Goal: Task Accomplishment & Management: Use online tool/utility

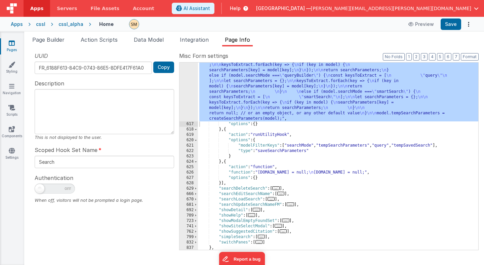
scroll to position [791, 0]
click at [191, 79] on div "616" at bounding box center [189, 86] width 18 height 70
click at [59, 40] on span "Page Builder" at bounding box center [48, 39] width 32 height 7
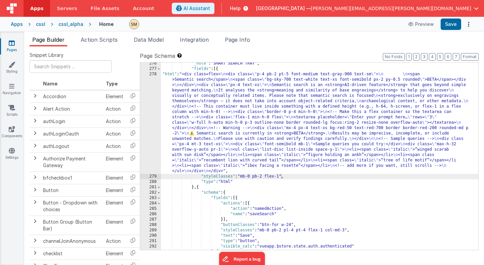
click at [190, 113] on div ""_note" : "SMART SEARCH TRAY" , "fields" : [{ "html" : "<div class=flex> \n <di…" at bounding box center [319, 160] width 317 height 198
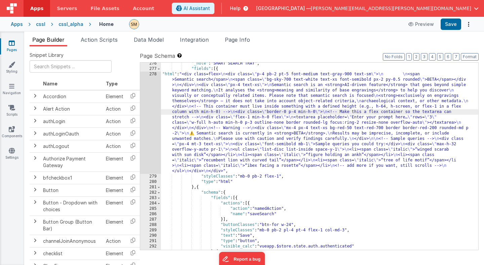
click at [151, 113] on div "278" at bounding box center [150, 123] width 21 height 102
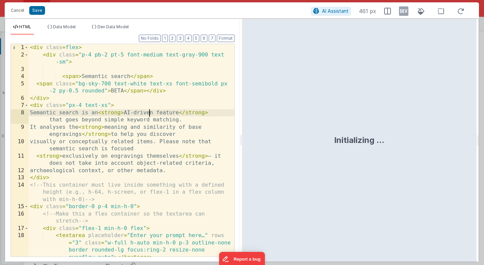
click at [151, 113] on div "< div class = flex > < div class = "p-4 pb-2 pt-5 font-medium text-gray-900 tex…" at bounding box center [132, 157] width 206 height 227
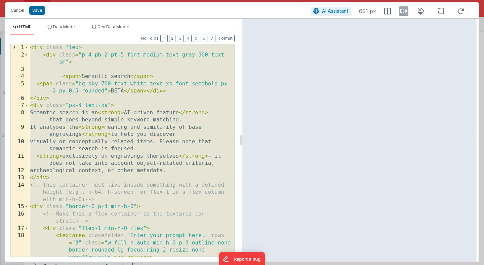
click at [170, 159] on div "< div class = flex > < div class = "p-4 pb-2 pt-5 font-medium text-gray-900 tex…" at bounding box center [132, 157] width 206 height 227
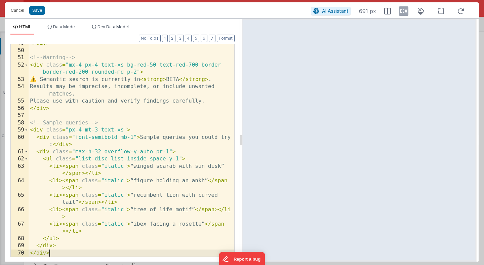
scroll to position [438, 0]
click at [69, 28] on span "Data Model" at bounding box center [64, 26] width 23 height 5
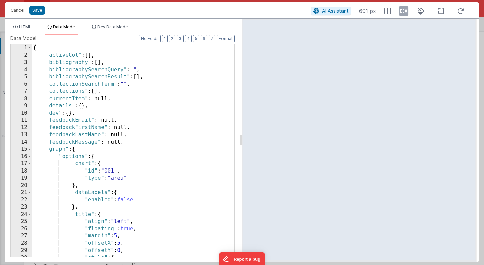
click at [87, 112] on div "{ "activeCol" : [ ] , "bibliography" : [ ] , "bibliographySearchQuery" : "" , "…" at bounding box center [133, 157] width 203 height 227
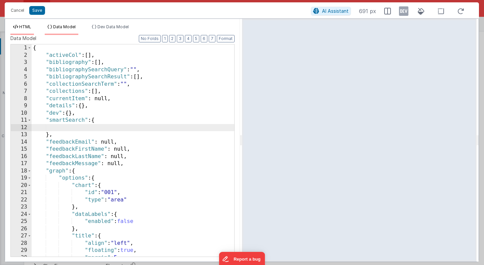
click at [29, 28] on span "HTML" at bounding box center [25, 26] width 12 height 5
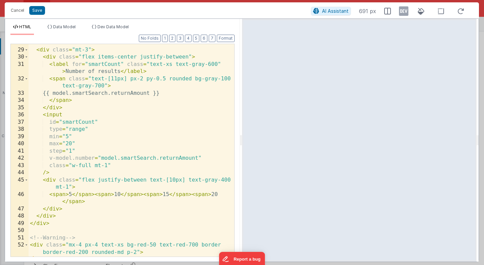
scroll to position [260, 0]
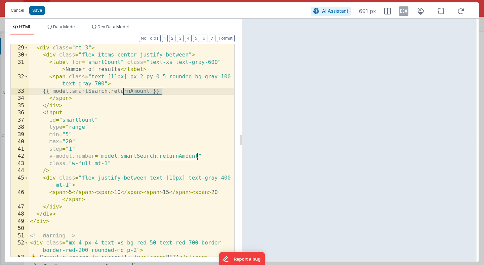
drag, startPoint x: 163, startPoint y: 91, endPoint x: 124, endPoint y: 92, distance: 39.4
click at [124, 92] on div "<!-- Results slider --> < div class = "mt-3" > < div class = "flex items-center…" at bounding box center [132, 150] width 206 height 227
click at [66, 26] on span "Data Model" at bounding box center [64, 26] width 23 height 5
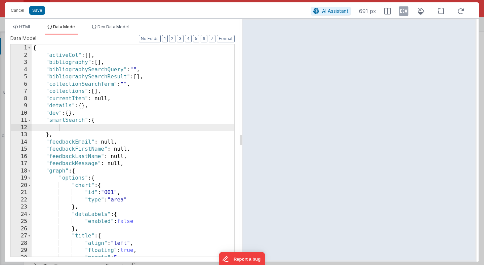
click at [60, 128] on div "{ "activeCol" : [ ] , "bibliography" : [ ] , "bibliographySearchQuery" : "" , "…" at bounding box center [133, 157] width 203 height 227
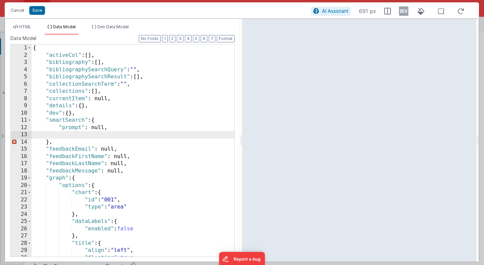
paste textarea
click at [23, 26] on span "HTML" at bounding box center [25, 26] width 12 height 5
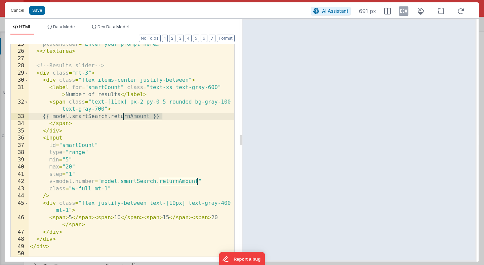
scroll to position [226, 0]
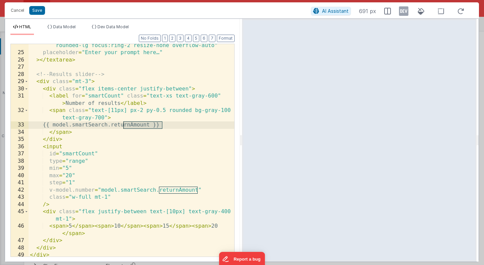
click at [129, 74] on div "class = "w-full h-auto min-h-0 p-3 outline-none border rounded-lg focus:ring-2 …" at bounding box center [132, 152] width 206 height 234
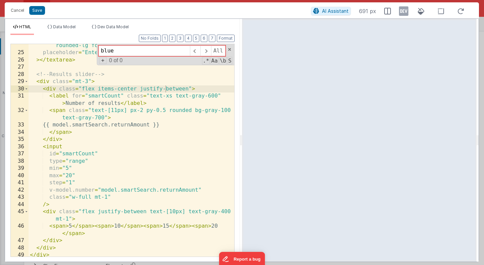
type input "blue"
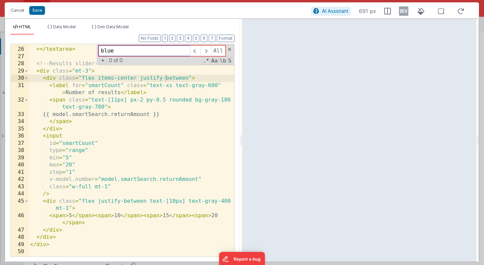
scroll to position [235, 0]
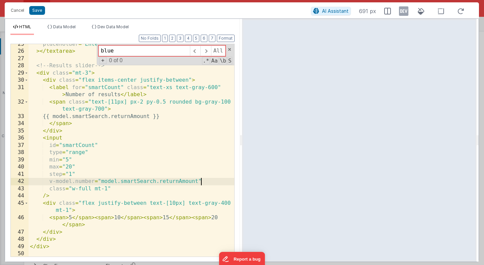
click at [211, 183] on div "placeholder = "Enter your prompt here…" > </ textarea > <!-- Results slider -->…" at bounding box center [132, 154] width 206 height 227
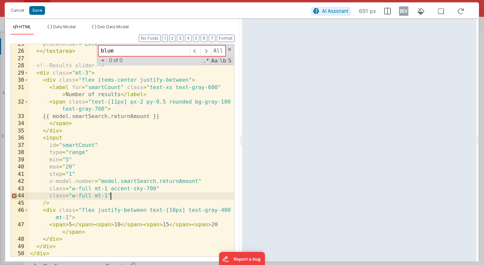
click at [117, 199] on div "placeholder = "Enter your prompt here…" > </ textarea > <!-- Results slider -->…" at bounding box center [132, 154] width 206 height 227
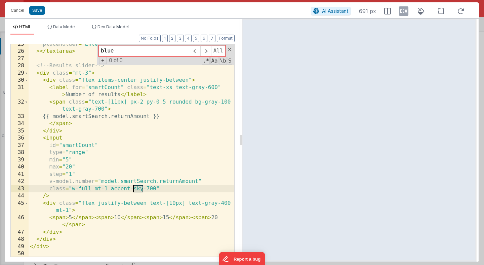
drag, startPoint x: 142, startPoint y: 189, endPoint x: 134, endPoint y: 190, distance: 8.1
click at [134, 190] on div "placeholder = "Enter your prompt here…" > </ textarea > <!-- Results slider -->…" at bounding box center [132, 154] width 206 height 227
click at [151, 189] on div "placeholder = "Enter your prompt here…" > </ textarea > <!-- Results slider -->…" at bounding box center [132, 154] width 206 height 227
drag, startPoint x: 158, startPoint y: 188, endPoint x: 134, endPoint y: 188, distance: 24.2
click at [134, 188] on div "placeholder = "Enter your prompt here…" > </ textarea > <!-- Results slider -->…" at bounding box center [132, 154] width 206 height 227
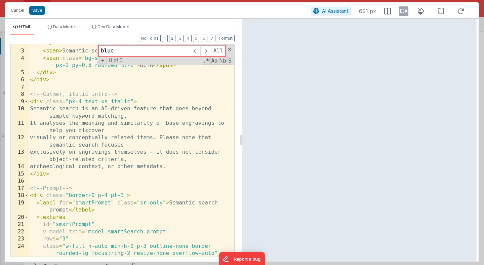
scroll to position [0, 0]
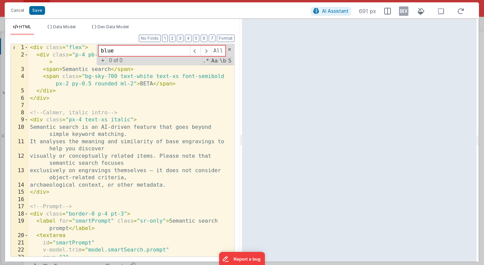
click at [122, 120] on div "< div class = "flex" > < div class = "p-4 pb-2 pt-5 font-medium text-gray-900 t…" at bounding box center [132, 161] width 206 height 234
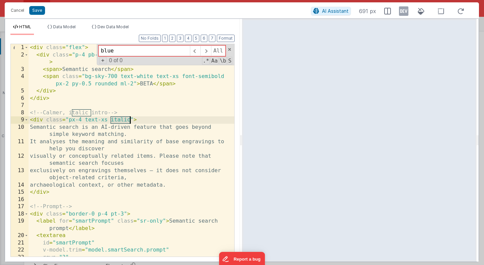
click at [122, 120] on div "< div class = "flex" > < div class = "p-4 pb-2 pt-5 font-medium text-gray-900 t…" at bounding box center [132, 161] width 206 height 234
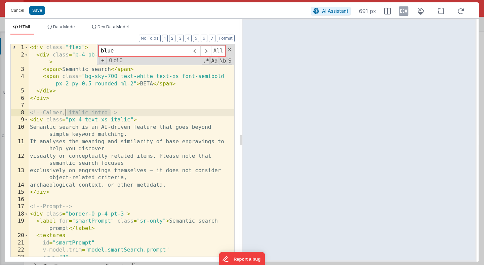
drag, startPoint x: 111, startPoint y: 114, endPoint x: 64, endPoint y: 112, distance: 46.5
click at [64, 112] on div "< div class = "flex" > < div class = "p-4 pb-2 pt-5 font-medium text-gray-900 t…" at bounding box center [132, 161] width 206 height 234
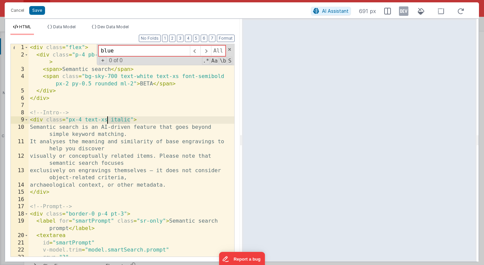
drag, startPoint x: 130, startPoint y: 121, endPoint x: 107, endPoint y: 121, distance: 23.2
click at [107, 121] on div "< div class = "flex" > < div class = "p-4 pb-2 pt-5 font-medium text-gray-900 t…" at bounding box center [132, 161] width 206 height 234
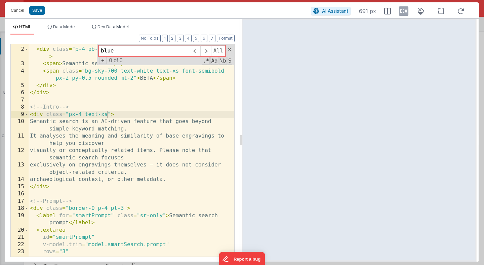
scroll to position [4, 0]
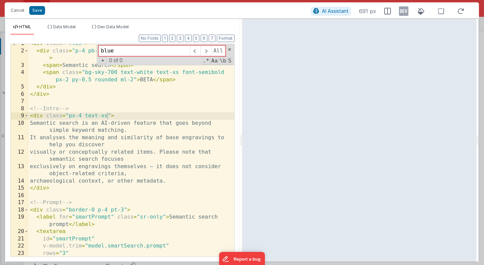
click at [108, 123] on div "< div class = "flex" > < div class = "p-4 pb-2 pt-5 font-medium text-gray-900 t…" at bounding box center [132, 157] width 206 height 234
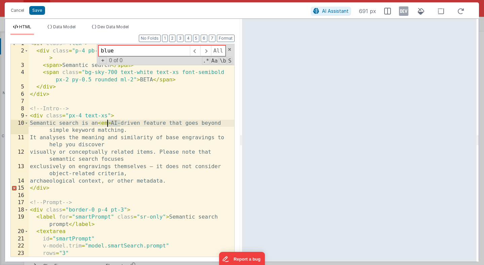
drag, startPoint x: 120, startPoint y: 125, endPoint x: 107, endPoint y: 123, distance: 12.9
click at [107, 123] on div "< div class = "flex" > < div class = "p-4 pb-2 pt-5 font-medium text-gray-900 t…" at bounding box center [132, 157] width 206 height 234
click at [175, 124] on div "< div class = "flex" > < div class = "p-4 pb-2 pt-5 font-medium text-gray-900 t…" at bounding box center [132, 157] width 206 height 234
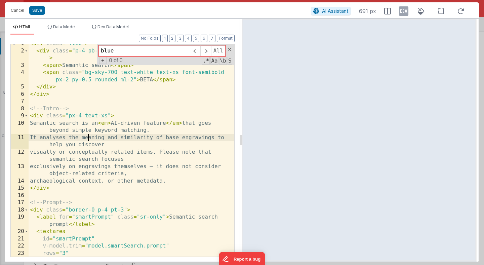
click at [87, 139] on div "< div class = "flex" > < div class = "p-4 pb-2 pt-5 font-medium text-gray-900 t…" at bounding box center [132, 157] width 206 height 234
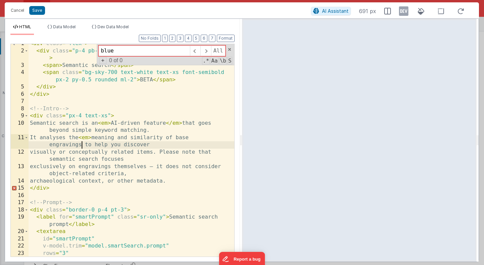
click at [82, 148] on div "< div class = "flex" > < div class = "p-4 pb-2 pt-5 font-medium text-gray-900 t…" at bounding box center [132, 157] width 206 height 234
paste textarea
click at [85, 146] on div "< div class = "flex" > < div class = "p-4 pb-2 pt-5 font-medium text-gray-900 t…" at bounding box center [132, 157] width 206 height 234
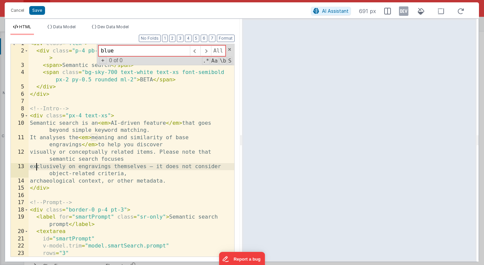
click at [36, 166] on div "< div class = "flex" > < div class = "p-4 pb-2 pt-5 font-medium text-gray-900 t…" at bounding box center [132, 157] width 206 height 234
click at [164, 167] on div "< div class = "flex" > < div class = "p-4 pb-2 pt-5 font-medium text-gray-900 t…" at bounding box center [132, 157] width 206 height 234
paste textarea
click at [169, 167] on div "< div class = "flex" > < div class = "p-4 pb-2 pt-5 font-medium text-gray-900 t…" at bounding box center [132, 157] width 206 height 234
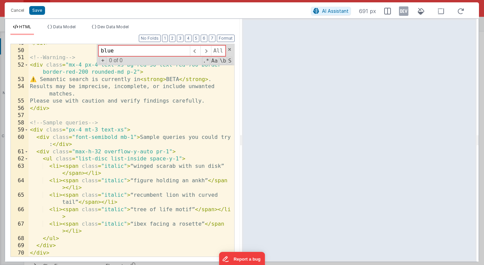
scroll to position [438, 0]
drag, startPoint x: 100, startPoint y: 151, endPoint x: 95, endPoint y: 151, distance: 5.0
click at [95, 151] on div "</ div > <!-- Warning --> < div class = "mx-4 px-4 text-xs bg-red-50 text-red-7…" at bounding box center [132, 153] width 206 height 227
drag, startPoint x: 102, startPoint y: 165, endPoint x: 125, endPoint y: 166, distance: 23.6
click at [126, 166] on div "</ div > <!-- Warning --> < div class = "mx-4 px-4 text-xs bg-red-50 text-red-7…" at bounding box center [132, 153] width 206 height 227
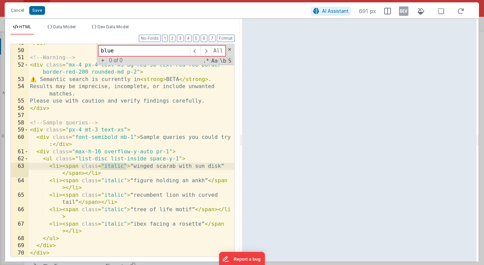
click at [125, 166] on div "</ div > <!-- Warning --> < div class = "mx-4 px-4 text-xs bg-red-50 text-red-7…" at bounding box center [132, 153] width 206 height 227
drag, startPoint x: 125, startPoint y: 166, endPoint x: 82, endPoint y: 165, distance: 43.4
click at [82, 165] on div "</ div > <!-- Warning --> < div class = "mx-4 px-4 text-xs bg-red-50 text-red-7…" at bounding box center [132, 153] width 206 height 227
click at [108, 49] on input "blue" at bounding box center [144, 50] width 91 height 11
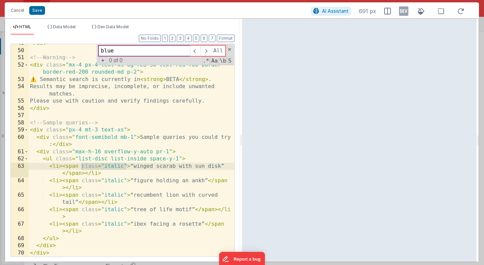
paste input "class="italic""
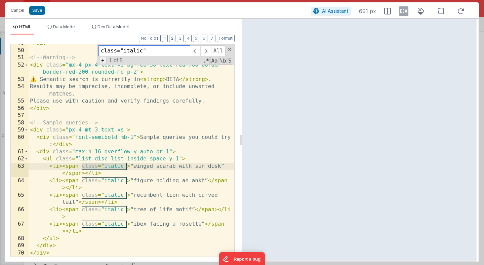
type input "class="italic""
click at [102, 62] on span "+" at bounding box center [102, 60] width 7 height 7
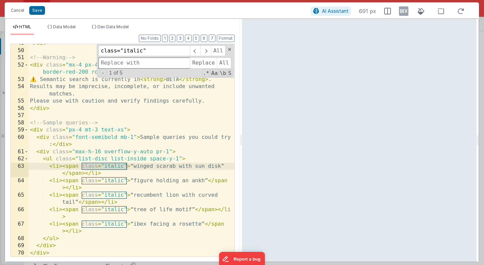
click at [108, 64] on input at bounding box center [144, 63] width 91 height 11
click at [220, 63] on span "All" at bounding box center [224, 63] width 14 height 11
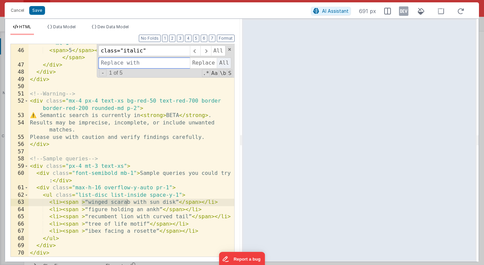
scroll to position [402, 0]
click at [149, 168] on div "< div class = "flex justify-between text-[10px] text-gray-400 mt-1" > < span > …" at bounding box center [132, 150] width 206 height 234
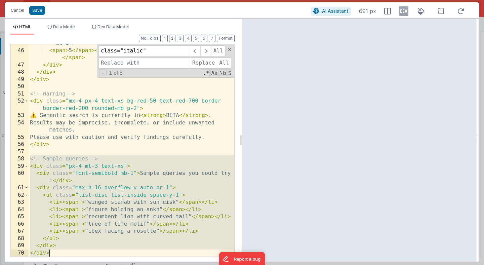
drag, startPoint x: 29, startPoint y: 159, endPoint x: 53, endPoint y: 258, distance: 101.6
click at [53, 258] on div "Format 7 6 5 4 3 2 1 No Folds 45 46 47 48 49 50 51 52 53 54 55 56 57 58 59 60 6…" at bounding box center [122, 148] width 235 height 227
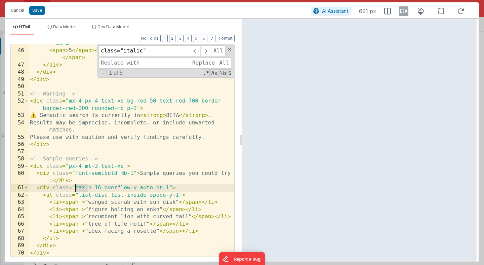
drag, startPoint x: 87, startPoint y: 186, endPoint x: 75, endPoint y: 187, distance: 12.1
click at [75, 187] on div "< div class = "flex justify-between text-[10px] text-gray-400 mt-1" > < span > …" at bounding box center [132, 150] width 206 height 234
click at [189, 184] on div "< div class = "flex justify-between text-[10px] text-gray-400 mt-1" > < span > …" at bounding box center [132, 150] width 206 height 234
drag, startPoint x: 101, startPoint y: 188, endPoint x: 95, endPoint y: 188, distance: 6.1
click at [95, 188] on div "< div class = "flex justify-between text-[10px] text-gray-400 mt-1" > < span > …" at bounding box center [132, 150] width 206 height 234
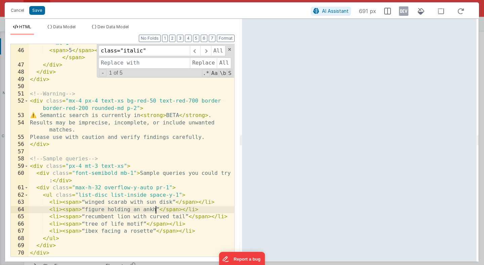
click at [155, 209] on div "< div class = "flex justify-between text-[10px] text-gray-400 mt-1" > < span > …" at bounding box center [132, 150] width 206 height 234
click at [185, 216] on div "< div class = "flex justify-between text-[10px] text-gray-400 mt-1" > < span > …" at bounding box center [132, 150] width 206 height 234
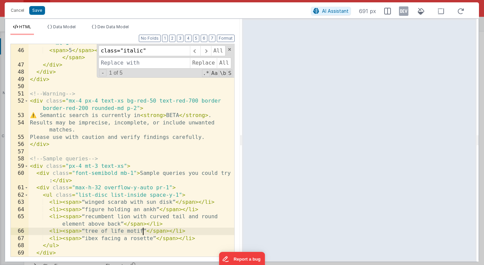
click at [144, 231] on div "< div class = "flex justify-between text-[10px] text-gray-400 mt-1" > < span > …" at bounding box center [132, 150] width 206 height 234
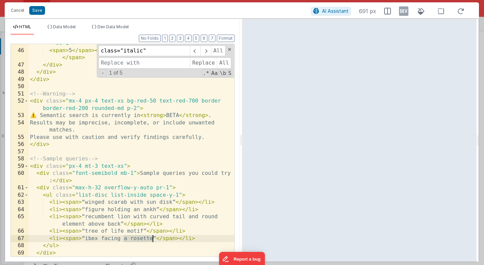
drag, startPoint x: 123, startPoint y: 239, endPoint x: 152, endPoint y: 238, distance: 28.3
click at [152, 239] on div "< div class = "flex justify-between text-[10px] text-gray-400 mt-1" > < span > …" at bounding box center [132, 150] width 206 height 234
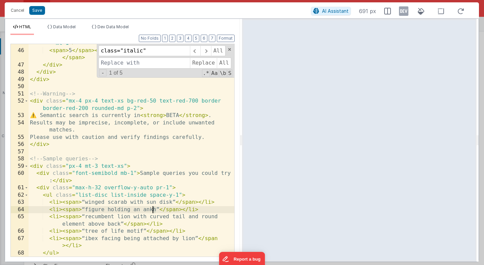
drag, startPoint x: 156, startPoint y: 209, endPoint x: 152, endPoint y: 209, distance: 3.7
click at [152, 209] on div "< div class = "flex justify-between text-[10px] text-gray-400 mt-1" > < span > …" at bounding box center [132, 150] width 206 height 234
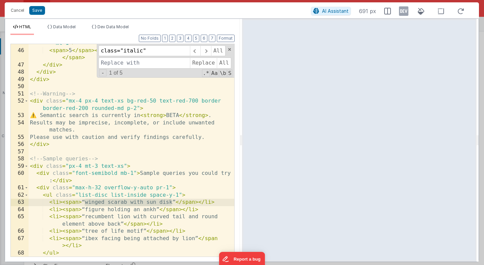
drag, startPoint x: 172, startPoint y: 201, endPoint x: 85, endPoint y: 202, distance: 87.4
click at [85, 202] on div "< div class = "flex justify-between text-[10px] text-gray-400 mt-1" > < span > …" at bounding box center [132, 150] width 206 height 234
click at [168, 202] on div "< div class = "flex justify-between text-[10px] text-gray-400 mt-1" > < span > …" at bounding box center [132, 150] width 206 height 234
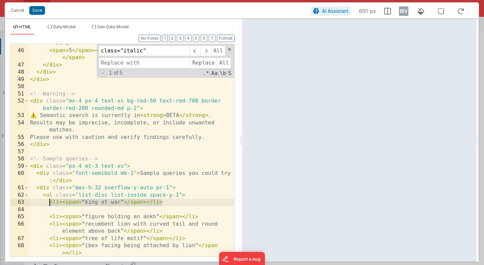
drag, startPoint x: 166, startPoint y: 200, endPoint x: 49, endPoint y: 203, distance: 116.4
click at [49, 203] on div "< div class = "flex justify-between text-[10px] text-gray-400 mt-1" > < span > …" at bounding box center [132, 150] width 206 height 234
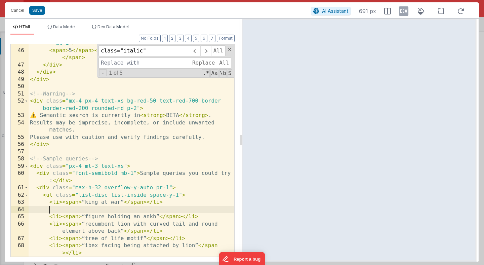
click at [59, 210] on div "< div class = "flex justify-between text-[10px] text-gray-400 mt-1" > < span > …" at bounding box center [132, 150] width 206 height 234
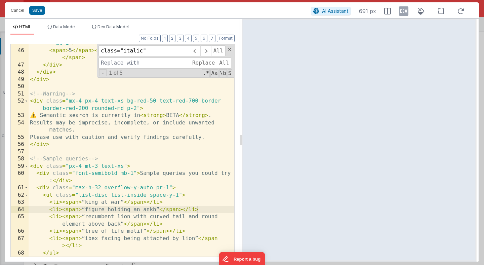
click at [206, 213] on div "< div class = "flex justify-between text-[10px] text-gray-400 mt-1" > < span > …" at bounding box center [132, 150] width 206 height 234
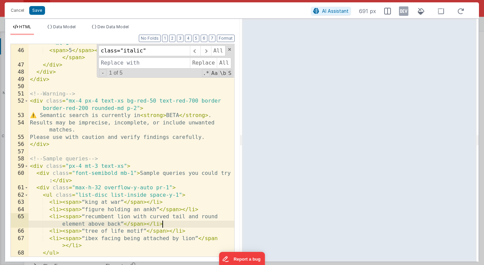
click at [185, 222] on div "< div class = "flex justify-between text-[10px] text-gray-400 mt-1" > < span > …" at bounding box center [132, 150] width 206 height 234
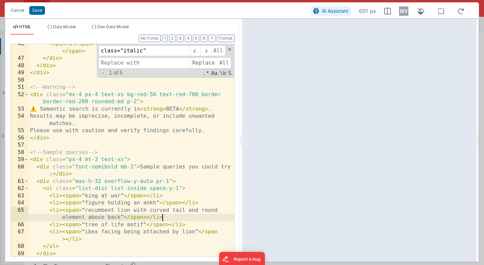
scroll to position [412, 0]
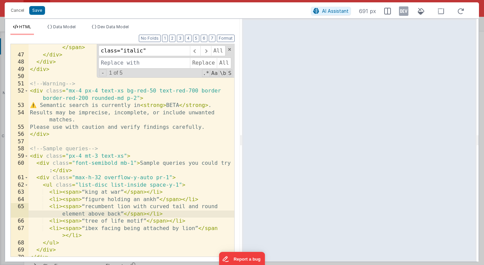
click at [179, 192] on div "< span > 5 </ span > < span > 10 </ span > < span > 15 </ span > < span > 20 </…" at bounding box center [132, 154] width 206 height 234
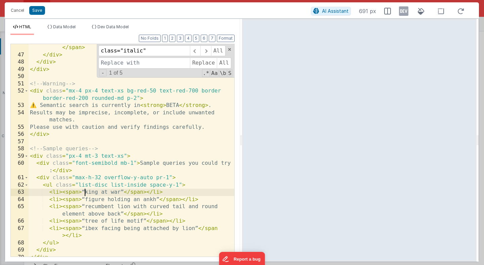
click at [84, 192] on div "< span > 5 </ span > < span > 10 </ span > < span > 15 </ span > < span > 20 </…" at bounding box center [132, 154] width 206 height 234
click at [197, 190] on div "< span > 5 </ span > < span > 10 </ span > < span > 15 </ span > < span > 20 </…" at bounding box center [132, 154] width 206 height 234
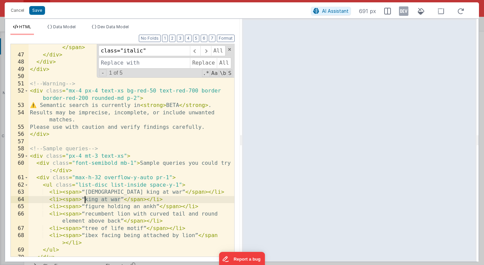
drag, startPoint x: 120, startPoint y: 201, endPoint x: 84, endPoint y: 201, distance: 36.0
click at [84, 201] on div "< span > 5 </ span > < span > 10 </ span > < span > 15 </ span > < span > 20 </…" at bounding box center [132, 154] width 206 height 234
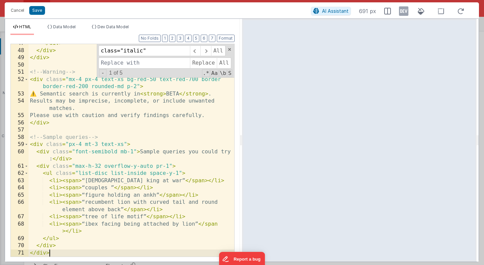
scroll to position [424, 0]
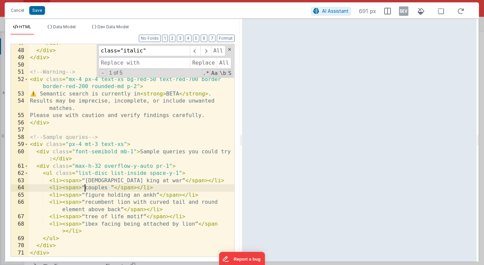
click at [85, 188] on div "</ div > </ div > </ div > <!-- Warning --> < div class = "mx-4 px-4 text-xs bg…" at bounding box center [132, 153] width 206 height 227
click at [129, 189] on div "</ div > </ div > </ div > <!-- Warning --> < div class = "mx-4 px-4 text-xs bg…" at bounding box center [132, 153] width 206 height 227
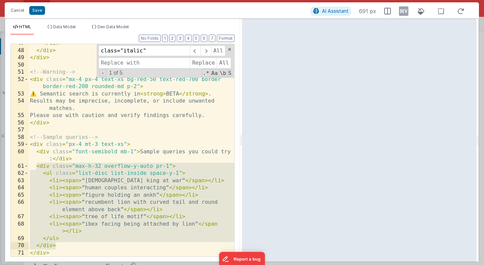
drag, startPoint x: 37, startPoint y: 166, endPoint x: 67, endPoint y: 244, distance: 83.9
click at [67, 244] on div "</ div > </ div > </ div > <!-- Warning --> < div class = "mx-4 px-4 text-xs bg…" at bounding box center [132, 153] width 206 height 227
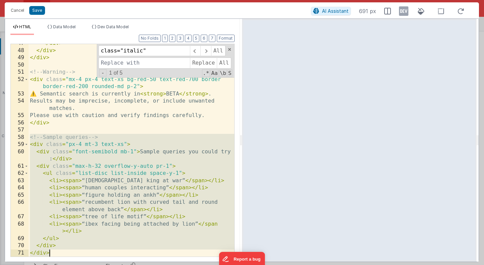
drag, startPoint x: 31, startPoint y: 137, endPoint x: 67, endPoint y: 262, distance: 130.0
click at [67, 262] on div "Cancel Save AI Assistant 691 px HTML Data Model Dev Data Model Format 7 6 5 4 3…" at bounding box center [242, 132] width 484 height 265
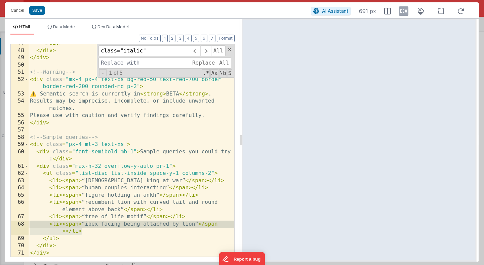
drag, startPoint x: 86, startPoint y: 233, endPoint x: 21, endPoint y: 225, distance: 66.0
click at [21, 225] on div "47 48 49 50 51 52 53 54 55 56 57 58 59 60 61 62 63 64 65 66 67 68 69 70 71 </ d…" at bounding box center [122, 150] width 224 height 213
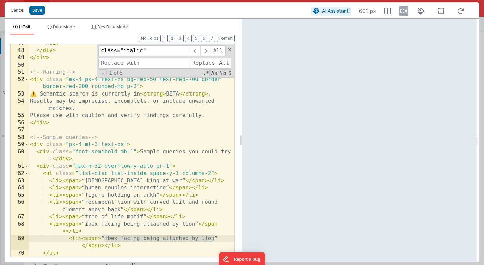
drag, startPoint x: 104, startPoint y: 239, endPoint x: 216, endPoint y: 241, distance: 112.0
click at [216, 241] on div "</ div > </ div > </ div > <!-- Warning --> < div class = "mx-4 px-4 text-xs bg…" at bounding box center [132, 153] width 206 height 227
drag, startPoint x: 104, startPoint y: 247, endPoint x: 28, endPoint y: 239, distance: 76.1
click at [28, 239] on div "47 48 49 50 51 52 53 54 55 56 57 58 59 60 61 62 63 64 65 66 67 68 69 70 71 72 <…" at bounding box center [122, 150] width 224 height 213
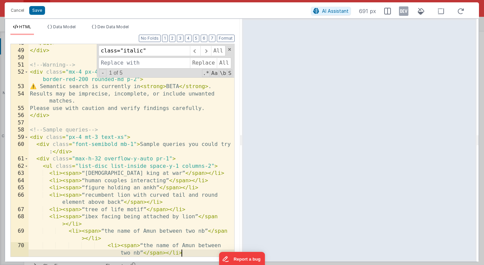
scroll to position [431, 0]
click at [229, 35] on button "Format" at bounding box center [226, 38] width 18 height 7
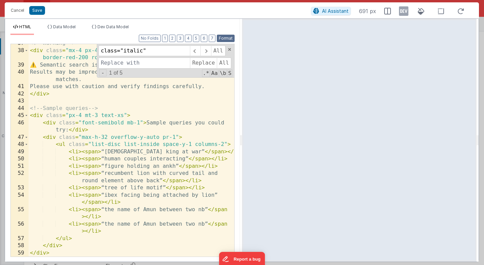
scroll to position [395, 0]
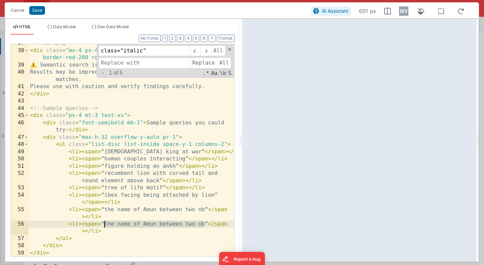
drag, startPoint x: 203, startPoint y: 225, endPoint x: 104, endPoint y: 224, distance: 99.2
click at [104, 224] on div "<!-- Warning --> < div class = "mx-4 px-4 text-xs bg-red-50 text-red-700 border…" at bounding box center [132, 153] width 206 height 227
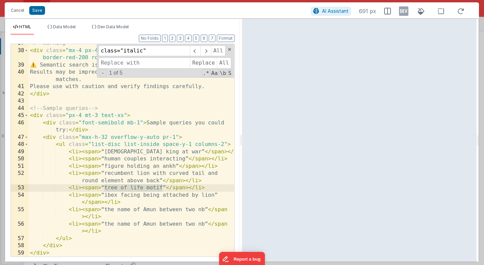
drag, startPoint x: 162, startPoint y: 188, endPoint x: 104, endPoint y: 188, distance: 58.2
click at [104, 188] on div "<!-- Warning --> < div class = "mx-4 px-4 text-xs bg-red-50 text-red-700 border…" at bounding box center [132, 153] width 206 height 227
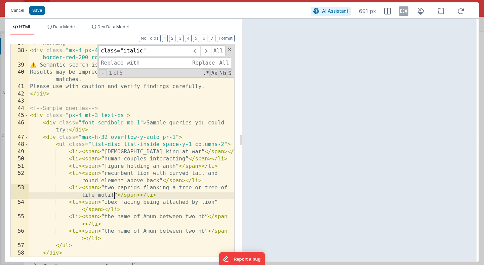
click at [115, 196] on div "<!-- Warning --> < div class = "mx-4 px-4 text-xs bg-red-50 text-red-700 border…" at bounding box center [132, 153] width 206 height 227
drag, startPoint x: 105, startPoint y: 187, endPoint x: 114, endPoint y: 196, distance: 12.1
click at [114, 196] on div "<!-- Warning --> < div class = "mx-4 px-4 text-xs bg-red-50 text-red-700 border…" at bounding box center [132, 153] width 206 height 227
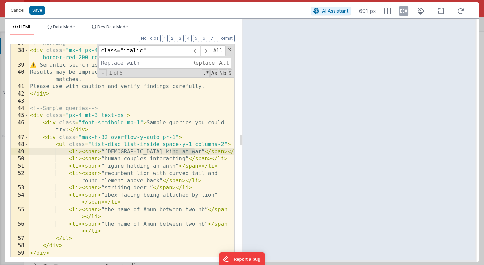
drag, startPoint x: 193, startPoint y: 152, endPoint x: 172, endPoint y: 154, distance: 21.6
click at [172, 154] on div "<!-- Warning --> < div class = "mx-4 px-4 text-xs bg-red-50 text-red-700 border…" at bounding box center [132, 153] width 206 height 227
drag, startPoint x: 100, startPoint y: 153, endPoint x: 82, endPoint y: 152, distance: 18.2
click at [82, 152] on div "<!-- Warning --> < div class = "mx-4 px-4 text-xs bg-red-50 text-red-700 border…" at bounding box center [132, 153] width 206 height 227
drag, startPoint x: 147, startPoint y: 52, endPoint x: 95, endPoint y: 44, distance: 53.0
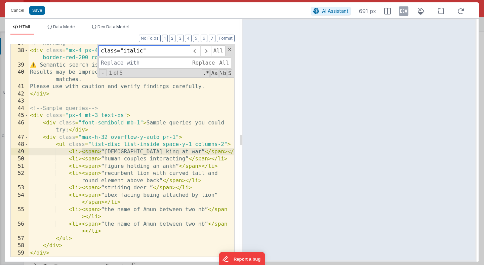
click at [95, 44] on div "<!-- Warning --> < div class = "mx-4 px-4 text-xs bg-red-50 text-red-700 border…" at bounding box center [132, 150] width 206 height 213
paste input "<span>"
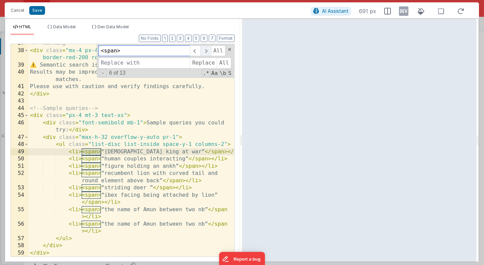
click at [204, 51] on span at bounding box center [205, 50] width 10 height 11
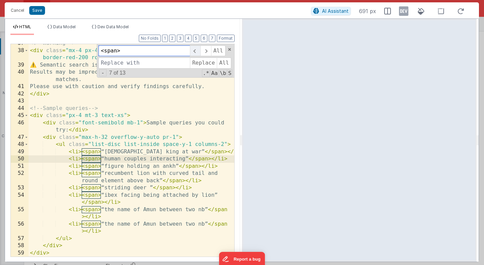
click at [194, 51] on span at bounding box center [195, 50] width 10 height 11
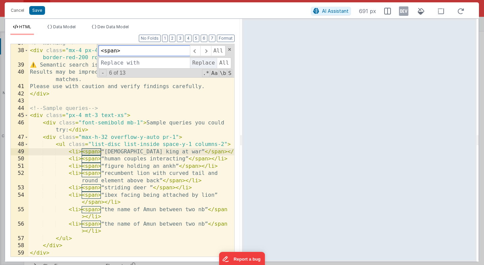
click at [207, 62] on span "Replace" at bounding box center [203, 63] width 27 height 11
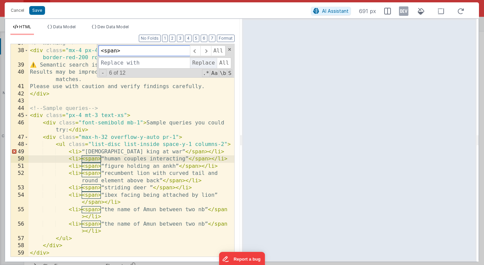
click at [207, 62] on span "Replace" at bounding box center [203, 63] width 27 height 11
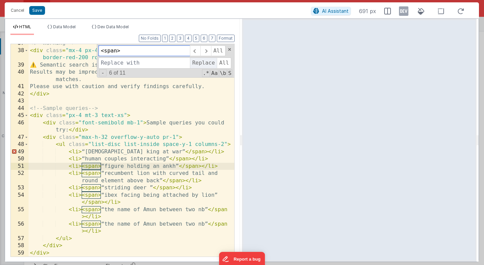
click at [207, 62] on span "Replace" at bounding box center [203, 63] width 27 height 11
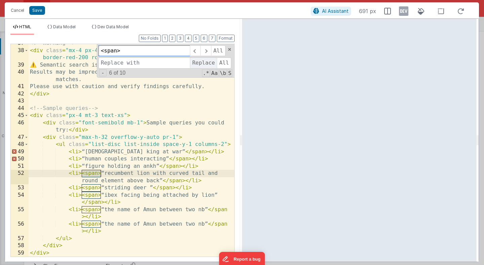
click at [207, 62] on span "Replace" at bounding box center [203, 63] width 27 height 11
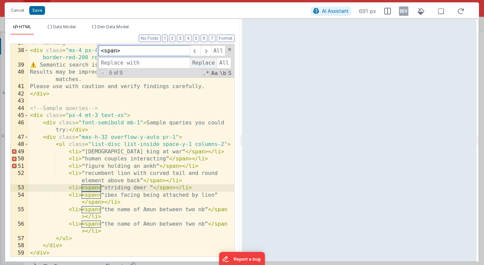
click at [207, 62] on span "Replace" at bounding box center [203, 63] width 27 height 11
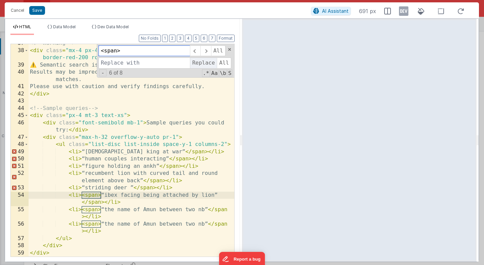
click at [207, 62] on span "Replace" at bounding box center [203, 63] width 27 height 11
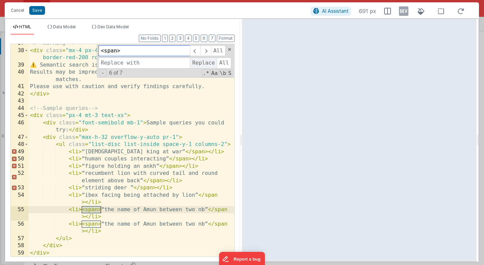
click at [207, 62] on span "Replace" at bounding box center [203, 63] width 27 height 11
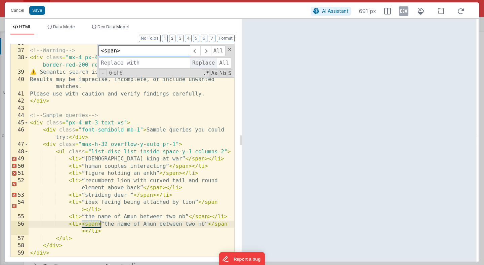
scroll to position [387, 0]
click at [207, 62] on span "Replace" at bounding box center [203, 63] width 27 height 11
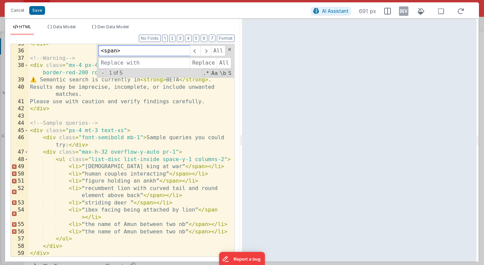
scroll to position [380, 0]
drag, startPoint x: 153, startPoint y: 167, endPoint x: 174, endPoint y: 167, distance: 20.9
click at [174, 167] on div "</ div > <!-- Warning --> < div class = "mx-4 px-4 text-xs bg-red-50 text-red-7…" at bounding box center [132, 153] width 206 height 227
drag, startPoint x: 141, startPoint y: 50, endPoint x: 129, endPoint y: 41, distance: 15.6
click at [129, 41] on div "Format 7 6 5 4 3 2 1 No Folds 35 36 37 38 39 40 41 42 43 44 45 46 47 48 49 50 5…" at bounding box center [122, 145] width 224 height 221
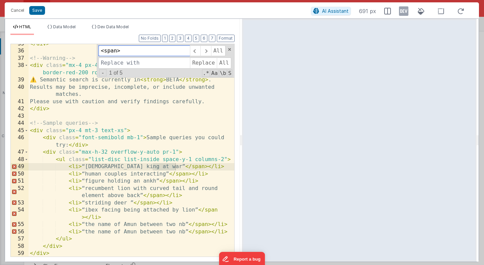
paste input "/"
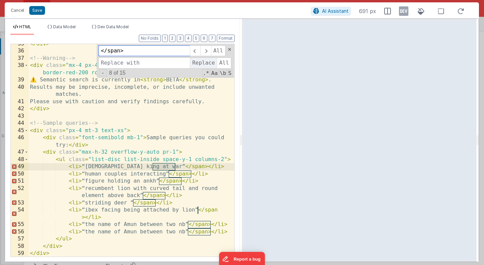
type input "</span>"
click at [201, 64] on span "Replace" at bounding box center [203, 63] width 27 height 11
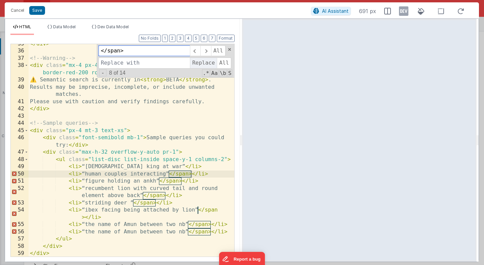
click at [201, 64] on span "Replace" at bounding box center [203, 63] width 27 height 11
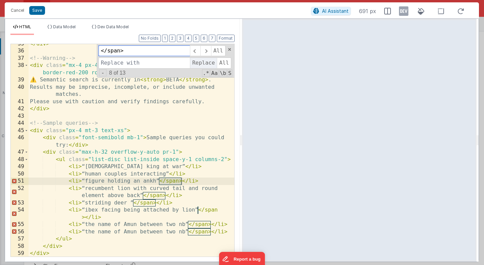
click at [201, 64] on span "Replace" at bounding box center [203, 63] width 27 height 11
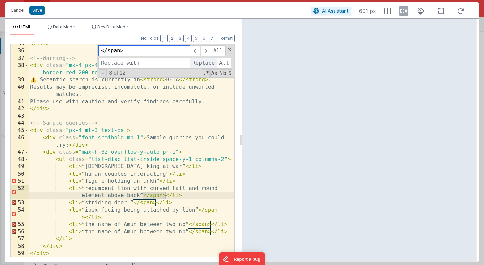
click at [201, 64] on span "Replace" at bounding box center [203, 63] width 27 height 11
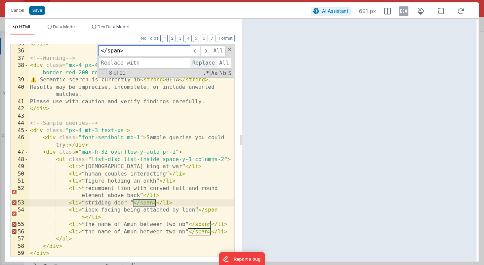
click at [201, 64] on span "Replace" at bounding box center [203, 63] width 27 height 11
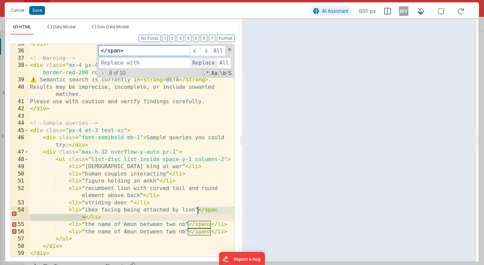
click at [201, 64] on span "Replace" at bounding box center [203, 63] width 27 height 11
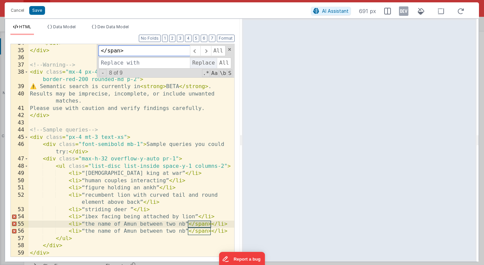
scroll to position [373, 0]
click at [201, 64] on span "Replace" at bounding box center [203, 63] width 27 height 11
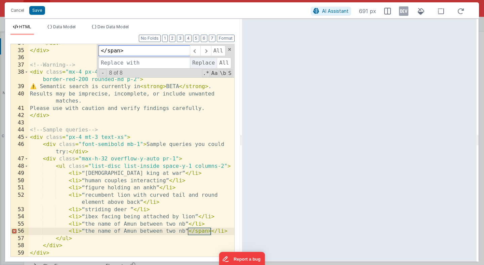
click at [201, 64] on span "Replace" at bounding box center [203, 63] width 27 height 11
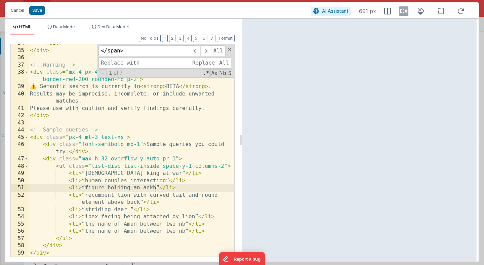
click at [156, 188] on div "</ div > </ div > <!-- Warning --> < div class = "mx-4 px-4 text-xs bg-red-50 t…" at bounding box center [132, 153] width 206 height 227
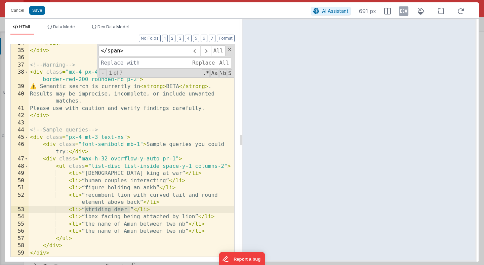
drag, startPoint x: 131, startPoint y: 210, endPoint x: 86, endPoint y: 209, distance: 45.1
click at [86, 209] on div "</ div > </ div > <!-- Warning --> < div class = "mx-4 px-4 text-xs bg-red-50 t…" at bounding box center [132, 153] width 206 height 227
click at [136, 209] on div "</ div > </ div > <!-- Warning --> < div class = "mx-4 px-4 text-xs bg-red-50 t…" at bounding box center [132, 153] width 206 height 227
click at [147, 182] on div "</ div > </ div > <!-- Warning --> < div class = "mx-4 px-4 text-xs bg-red-50 t…" at bounding box center [132, 153] width 206 height 227
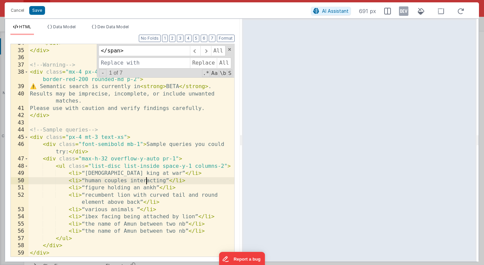
click at [147, 182] on div "</ div > </ div > <!-- Warning --> < div class = "mx-4 px-4 text-xs bg-red-50 t…" at bounding box center [132, 153] width 206 height 227
click at [136, 209] on div "</ div > </ div > <!-- Warning --> < div class = "mx-4 px-4 text-xs bg-red-50 t…" at bounding box center [132, 153] width 206 height 227
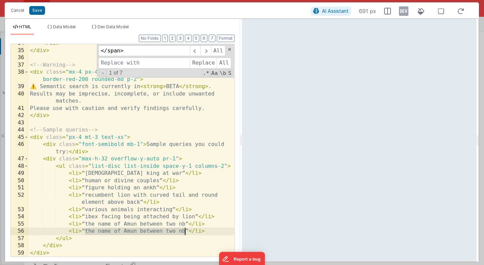
drag, startPoint x: 85, startPoint y: 232, endPoint x: 185, endPoint y: 231, distance: 99.5
click at [185, 231] on div "</ div > </ div > <!-- Warning --> < div class = "mx-4 px-4 text-xs bg-red-50 t…" at bounding box center [132, 153] width 206 height 227
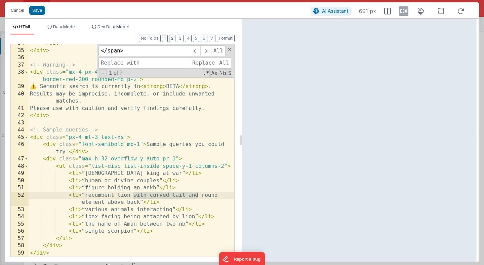
drag, startPoint x: 133, startPoint y: 195, endPoint x: 199, endPoint y: 197, distance: 66.3
click at [199, 197] on div "</ div > </ div > <!-- Warning --> < div class = "mx-4 px-4 text-xs bg-red-50 t…" at bounding box center [132, 153] width 206 height 227
click at [39, 11] on button "Save" at bounding box center [37, 10] width 16 height 9
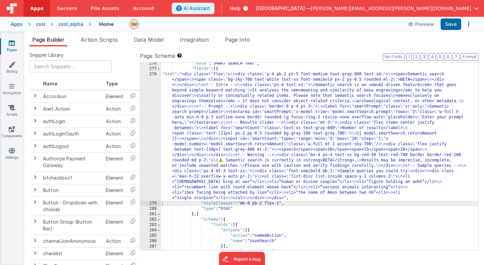
scroll to position [1745, 0]
click at [453, 26] on button "Save" at bounding box center [451, 23] width 21 height 11
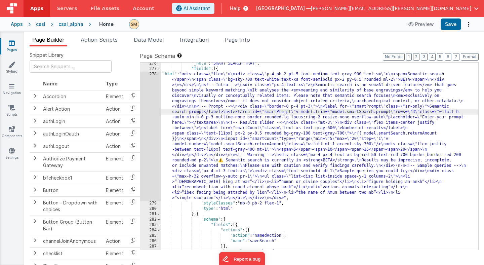
click at [198, 111] on div ""_note" : "SMART SEARCH TRAY" , "fields" : [{ "html" : "<div class= \" flex \" …" at bounding box center [319, 160] width 317 height 198
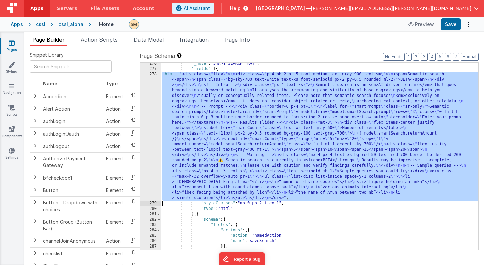
click at [155, 120] on div "278" at bounding box center [150, 136] width 21 height 129
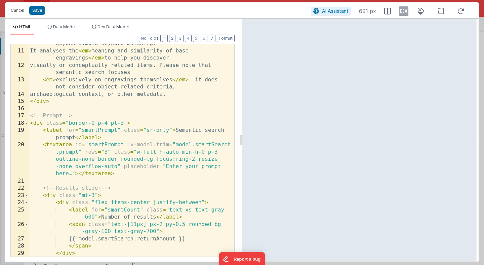
scroll to position [0, 0]
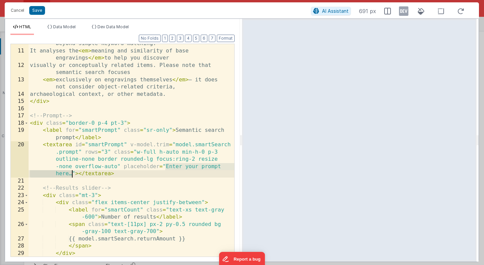
drag, startPoint x: 165, startPoint y: 166, endPoint x: 71, endPoint y: 175, distance: 94.5
click at [71, 175] on div "Semantic search is an < em > AI-driven feature </ em > that goes beyond simple …" at bounding box center [132, 161] width 206 height 256
click at [167, 166] on div "Semantic search is an < em > AI-driven feature </ em > that goes beyond simple …" at bounding box center [132, 150] width 206 height 213
click at [167, 166] on div "Semantic search is an < em > AI-driven feature </ em > that goes beyond simple …" at bounding box center [132, 161] width 206 height 256
drag, startPoint x: 167, startPoint y: 166, endPoint x: 71, endPoint y: 175, distance: 95.9
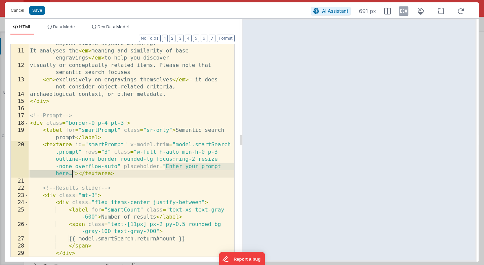
click at [72, 175] on div "Semantic search is an < em > AI-driven feature </ em > that goes beyond simple …" at bounding box center [132, 161] width 206 height 256
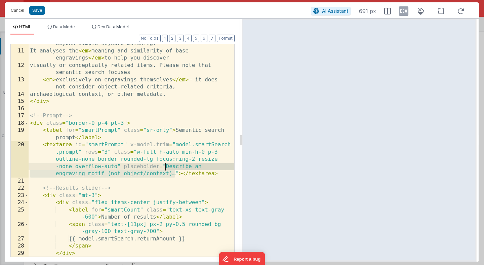
click at [166, 167] on div "Semantic search is an < em > AI-driven feature </ em > that goes beyond simple …" at bounding box center [132, 161] width 206 height 256
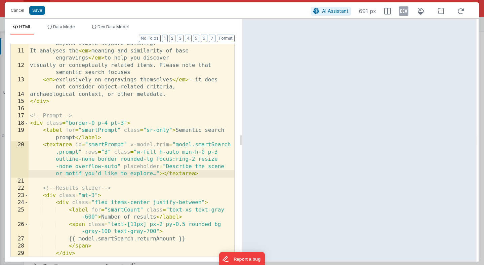
click at [199, 168] on div "Semantic search is an < em > AI-driven feature </ em > that goes beyond simple …" at bounding box center [132, 161] width 206 height 256
click at [219, 168] on div "Semantic search is an < em > AI-driven feature </ em > that goes beyond simple …" at bounding box center [132, 161] width 206 height 256
click at [222, 168] on div "Semantic search is an < em > AI-driven feature </ em > that goes beyond simple …" at bounding box center [132, 161] width 206 height 256
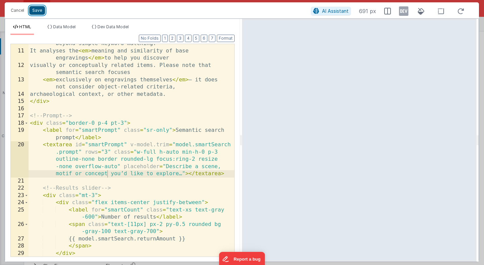
click at [36, 10] on button "Save" at bounding box center [37, 10] width 16 height 9
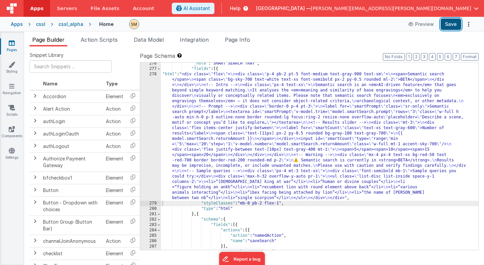
click at [453, 25] on button "Save" at bounding box center [451, 23] width 21 height 11
